Goal: Navigation & Orientation: Find specific page/section

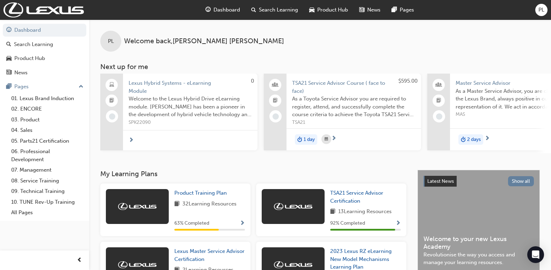
click at [541, 9] on span "PL" at bounding box center [541, 10] width 6 height 8
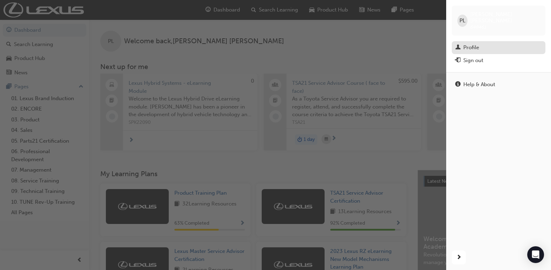
click at [468, 44] on div "Profile" at bounding box center [471, 48] width 16 height 8
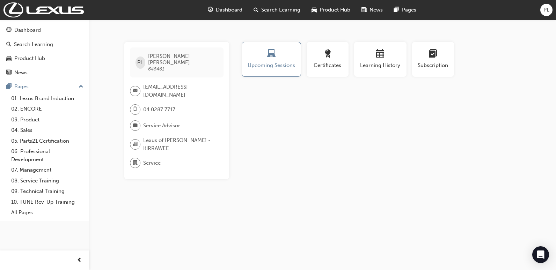
click at [158, 106] on span "04 0287 7717" at bounding box center [159, 110] width 32 height 8
drag, startPoint x: 158, startPoint y: 104, endPoint x: 227, endPoint y: 107, distance: 68.5
click at [227, 107] on div "PL [PERSON_NAME] 648461 [EMAIL_ADDRESS][DOMAIN_NAME] 04 0287 7717 Service Advis…" at bounding box center [176, 111] width 105 height 138
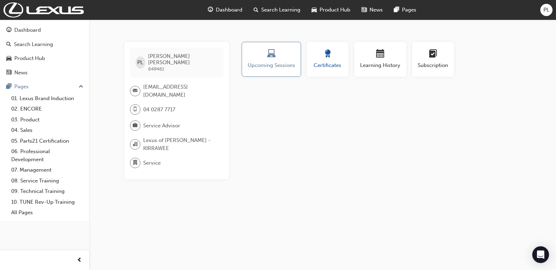
click at [333, 58] on div "button" at bounding box center [327, 55] width 31 height 11
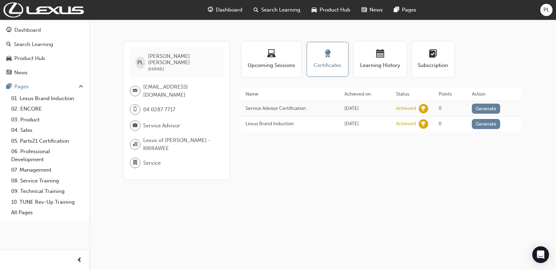
click at [158, 122] on span "Service Advisor" at bounding box center [161, 126] width 37 height 8
click at [167, 137] on span "Lexus of [PERSON_NAME] - KIRRAWEE" at bounding box center [180, 145] width 75 height 16
click at [159, 106] on span "04 0287 7717" at bounding box center [159, 110] width 32 height 8
click at [40, 9] on img at bounding box center [43, 9] width 80 height 15
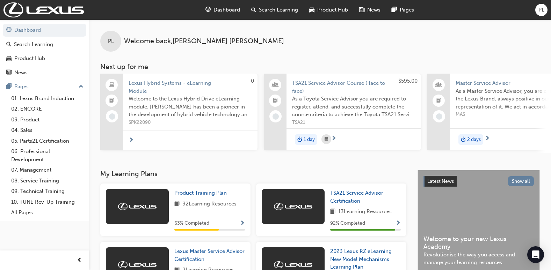
click at [537, 7] on div "PL" at bounding box center [541, 10] width 12 height 12
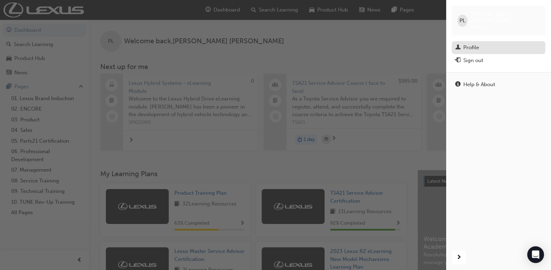
click at [466, 44] on div "Profile" at bounding box center [471, 48] width 16 height 8
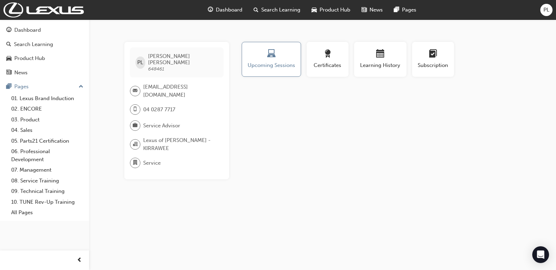
click at [544, 8] on span "PL" at bounding box center [546, 10] width 6 height 8
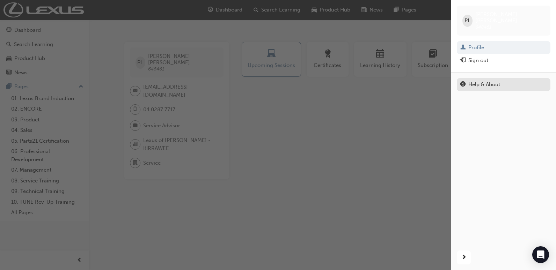
click at [486, 81] on div "Help & About" at bounding box center [484, 85] width 32 height 8
